Goal: Find contact information: Find contact information

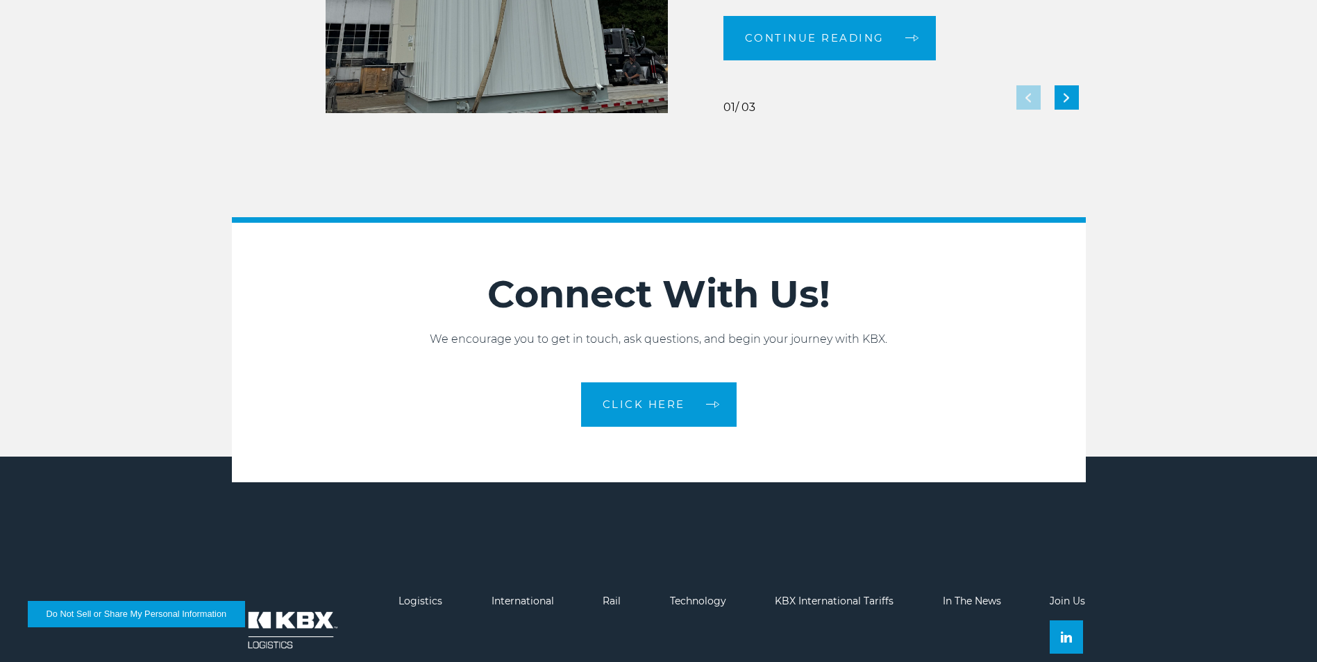
scroll to position [3089, 0]
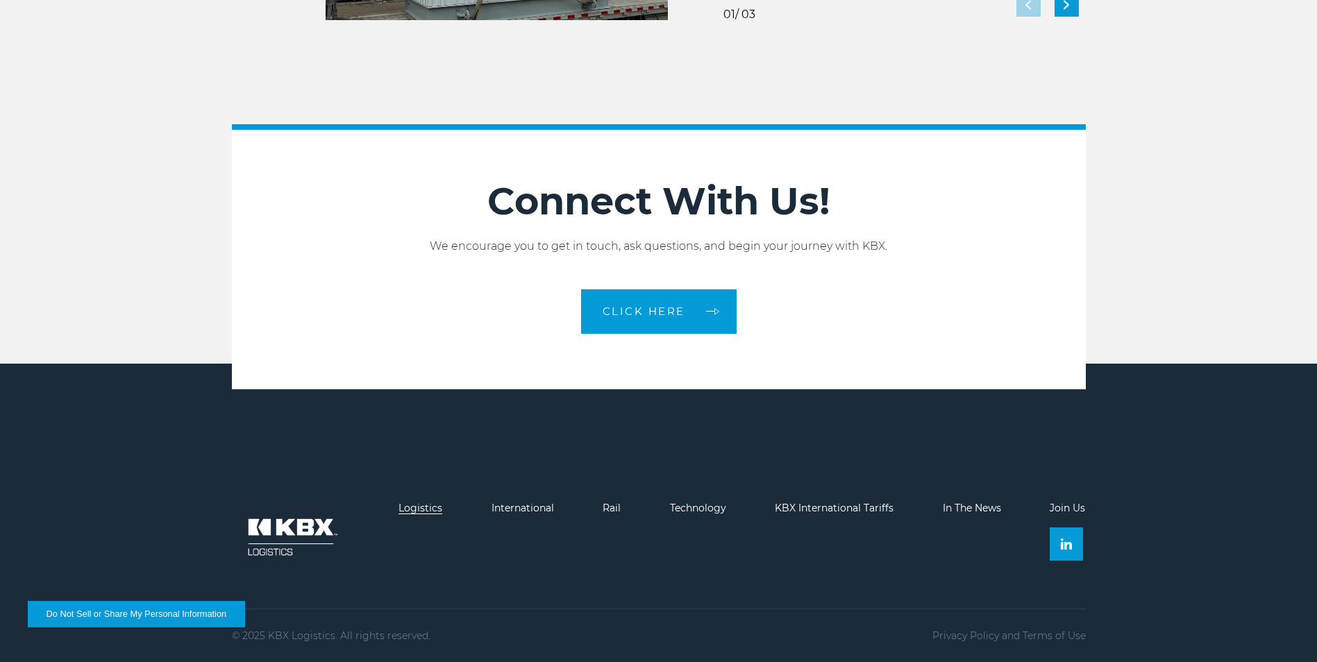
click at [421, 507] on link "Logistics" at bounding box center [420, 508] width 44 height 12
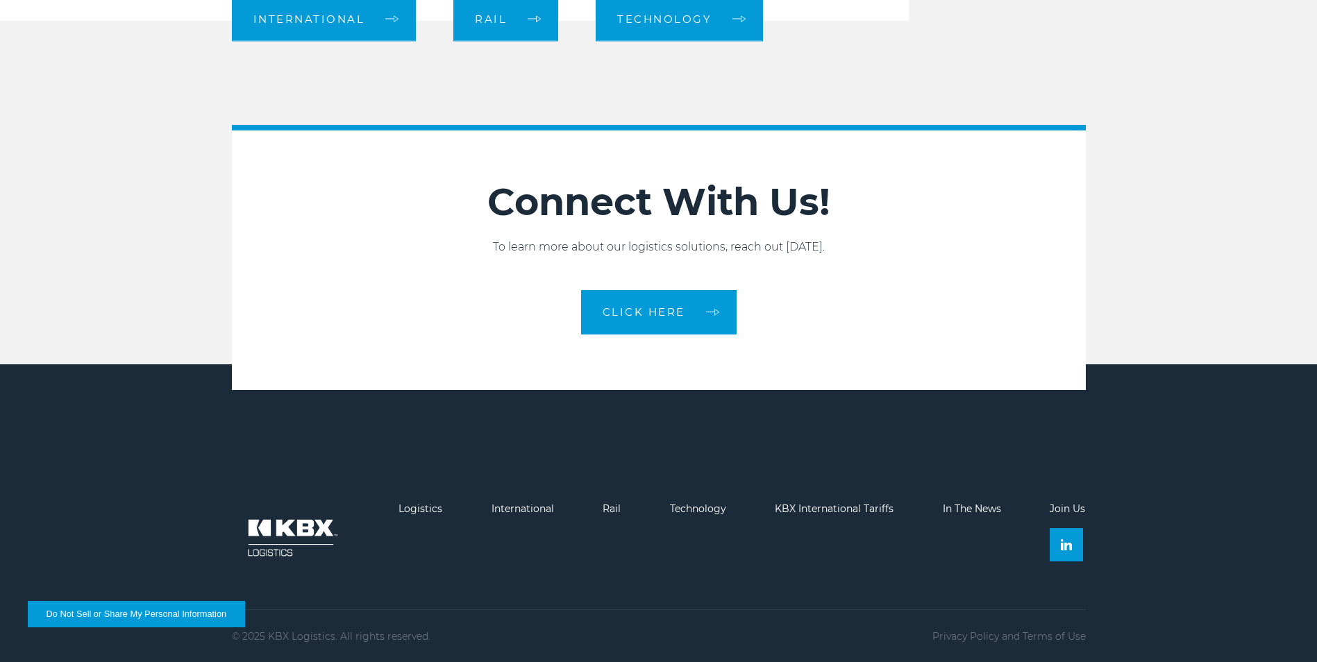
scroll to position [1588, 0]
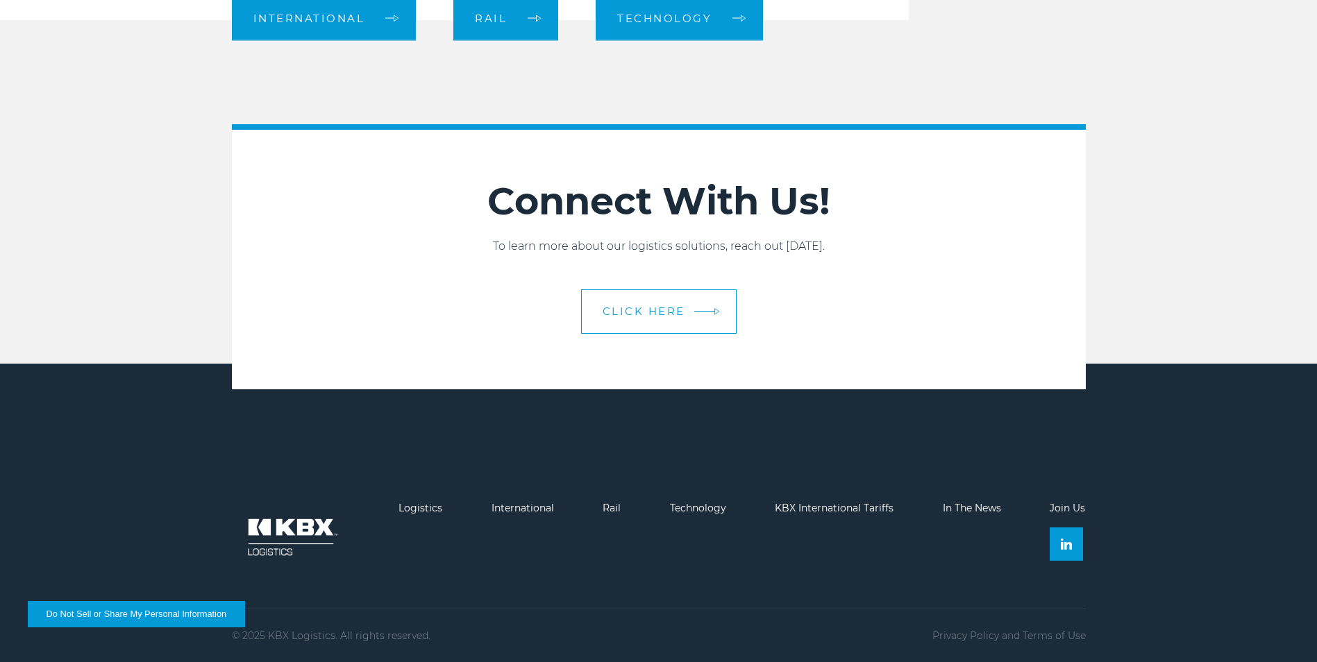
click at [662, 306] on span "CLICK HERE" at bounding box center [644, 311] width 83 height 10
